Goal: Task Accomplishment & Management: Use online tool/utility

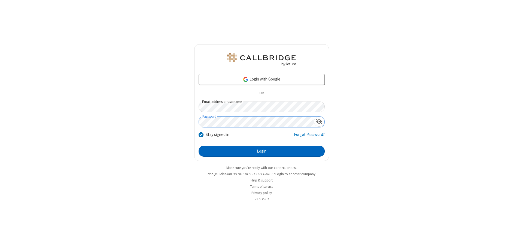
click at [262, 151] on button "Login" at bounding box center [262, 151] width 126 height 11
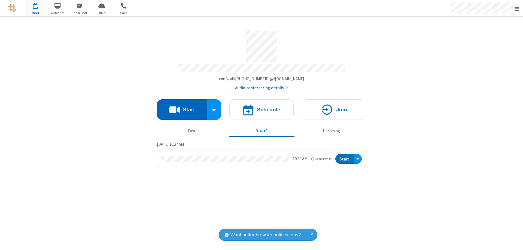
click at [182, 107] on button "Start" at bounding box center [182, 109] width 50 height 20
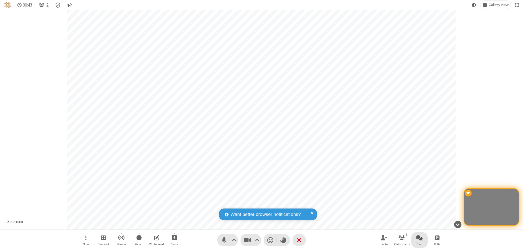
click at [420, 237] on span "Open chat" at bounding box center [419, 237] width 7 height 7
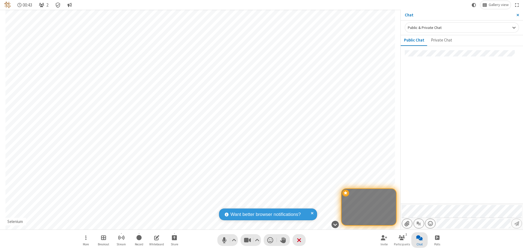
type input "C:\fakepath\doc_test.docx"
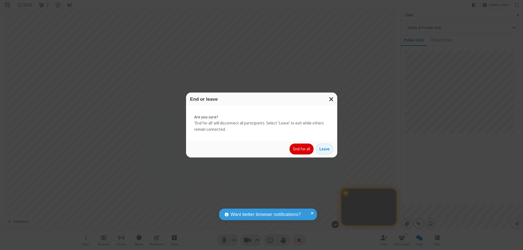
click at [302, 149] on button "End for all" at bounding box center [302, 148] width 24 height 11
